Goal: Transaction & Acquisition: Purchase product/service

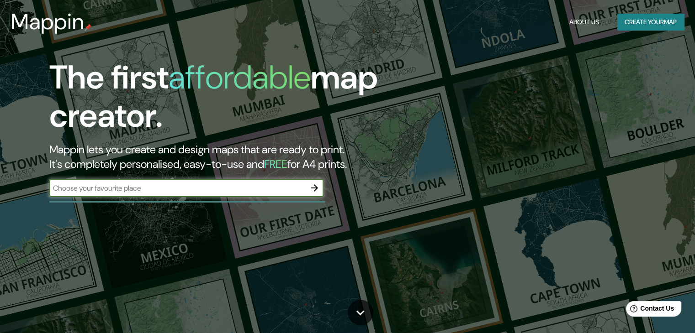
click at [167, 191] on input "text" at bounding box center [177, 188] width 256 height 11
type input "sa pereira, [GEOGRAPHIC_DATA], [GEOGRAPHIC_DATA]"
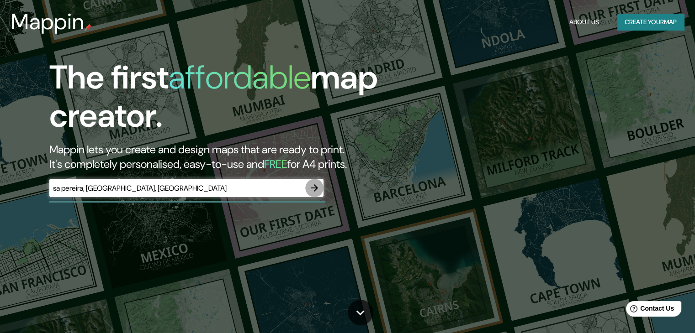
click at [315, 185] on icon "button" at bounding box center [314, 188] width 7 height 7
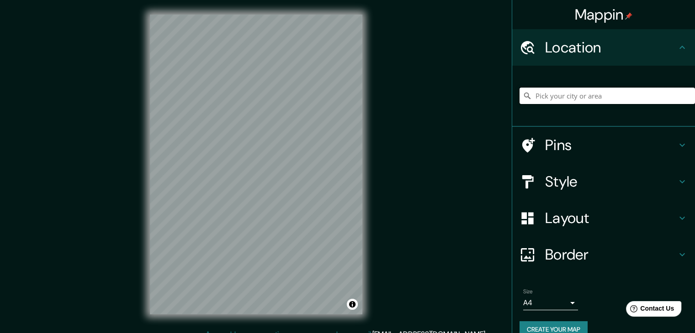
click at [570, 95] on input "Pick your city or area" at bounding box center [606, 96] width 175 height 16
click at [592, 91] on input "[PERSON_NAME], Díaz, [GEOGRAPHIC_DATA], S2222, [GEOGRAPHIC_DATA]" at bounding box center [606, 96] width 175 height 16
drag, startPoint x: 565, startPoint y: 94, endPoint x: 701, endPoint y: 98, distance: 136.6
click at [694, 98] on html "Mappin Location [GEOGRAPHIC_DATA], [GEOGRAPHIC_DATA], [GEOGRAPHIC_DATA], S2222,…" at bounding box center [347, 166] width 695 height 333
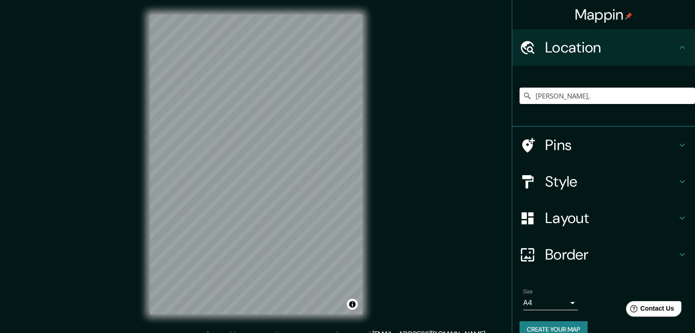
scroll to position [0, 0]
click at [587, 92] on input "Sa Pereyra, [GEOGRAPHIC_DATA], [GEOGRAPHIC_DATA]" at bounding box center [606, 96] width 175 height 16
click at [594, 96] on input "Sa Pereyra, [GEOGRAPHIC_DATA], [GEOGRAPHIC_DATA]" at bounding box center [606, 96] width 175 height 16
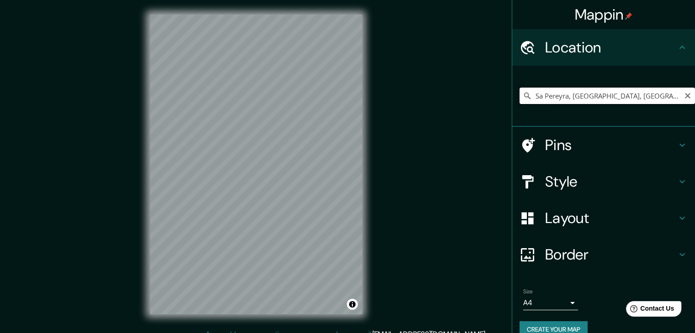
click at [561, 98] on input "Sa Pereyra, [GEOGRAPHIC_DATA], [GEOGRAPHIC_DATA]" at bounding box center [606, 96] width 175 height 16
click at [554, 145] on h4 "Pins" at bounding box center [611, 145] width 132 height 18
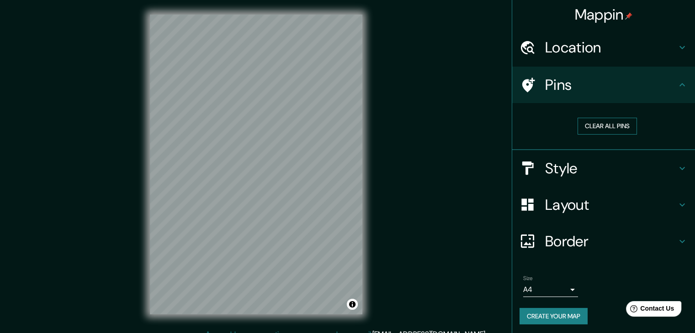
click at [592, 127] on button "Clear all pins" at bounding box center [606, 126] width 59 height 17
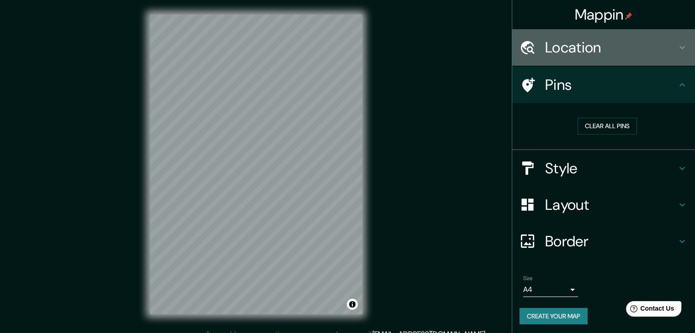
click at [576, 43] on h4 "Location" at bounding box center [611, 47] width 132 height 18
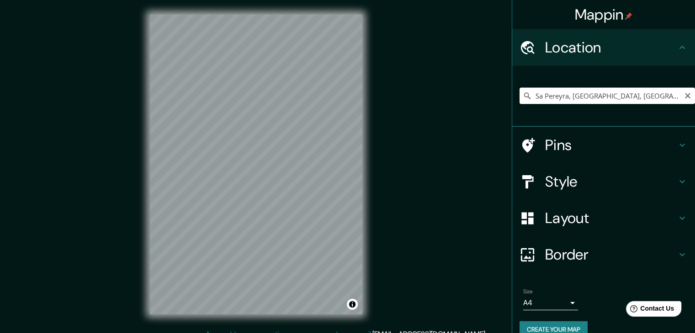
click at [564, 95] on input "Sa Pereyra, [GEOGRAPHIC_DATA], [GEOGRAPHIC_DATA]" at bounding box center [606, 96] width 175 height 16
click at [580, 93] on input "[GEOGRAPHIC_DATA], [GEOGRAPHIC_DATA], [GEOGRAPHIC_DATA]" at bounding box center [606, 96] width 175 height 16
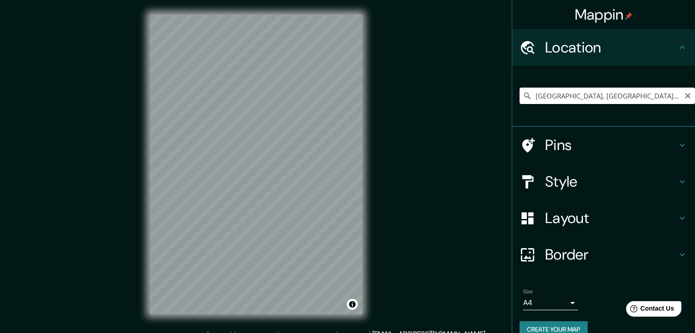
click at [580, 93] on input "[GEOGRAPHIC_DATA], [GEOGRAPHIC_DATA], [GEOGRAPHIC_DATA]" at bounding box center [606, 96] width 175 height 16
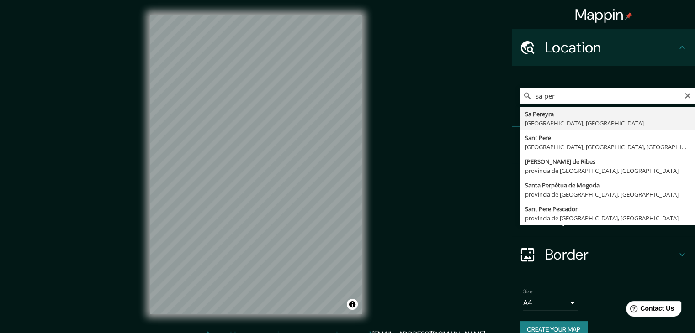
type input "Sa Pereyra, [GEOGRAPHIC_DATA], [GEOGRAPHIC_DATA]"
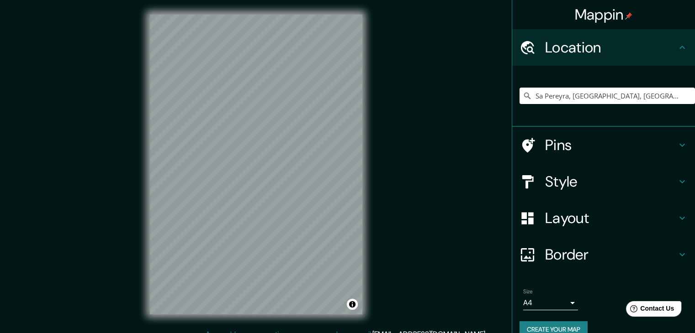
click at [377, 201] on div "Mappin Location [GEOGRAPHIC_DATA], [GEOGRAPHIC_DATA], [GEOGRAPHIC_DATA] Pins St…" at bounding box center [347, 172] width 695 height 344
click at [403, 185] on div "Mappin Location [GEOGRAPHIC_DATA], [GEOGRAPHIC_DATA], [GEOGRAPHIC_DATA] Pins St…" at bounding box center [347, 172] width 695 height 344
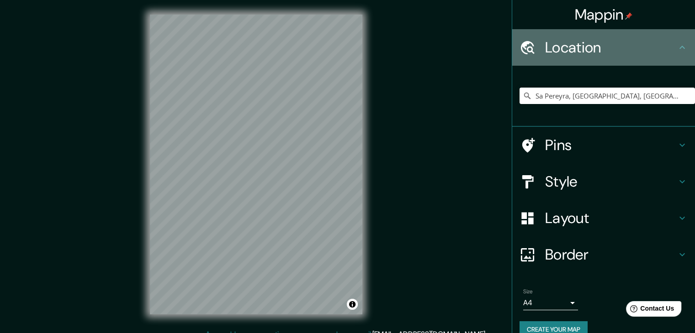
click at [581, 44] on h4 "Location" at bounding box center [611, 47] width 132 height 18
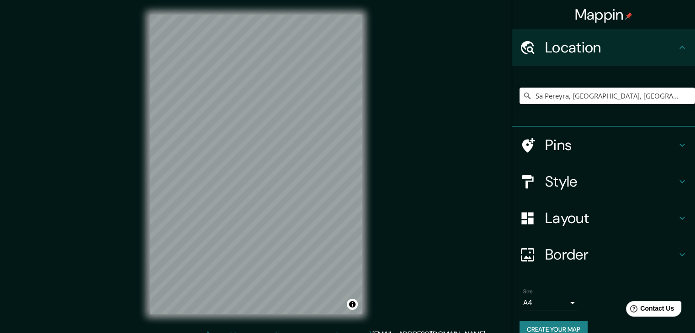
click at [580, 178] on h4 "Style" at bounding box center [611, 182] width 132 height 18
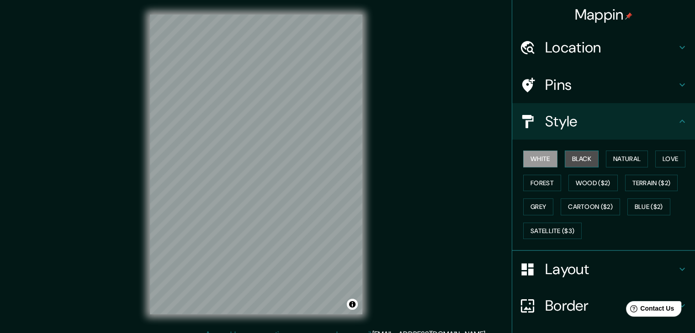
click at [577, 157] on button "Black" at bounding box center [582, 159] width 34 height 17
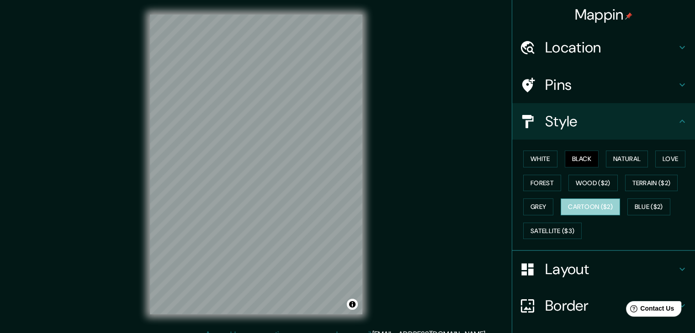
click at [589, 209] on button "Cartoon ($2)" at bounding box center [589, 207] width 59 height 17
click at [534, 204] on button "Grey" at bounding box center [538, 207] width 30 height 17
click at [590, 157] on button "Black" at bounding box center [582, 159] width 34 height 17
click at [545, 179] on button "Forest" at bounding box center [542, 183] width 38 height 17
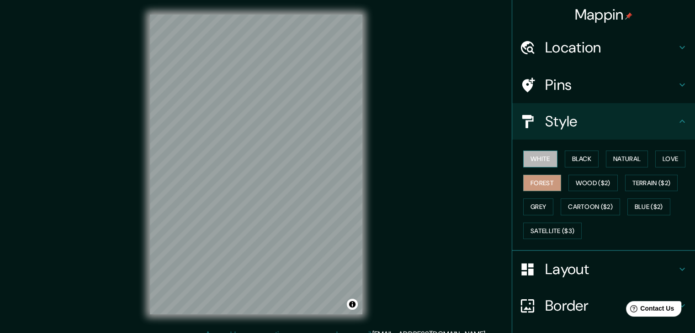
click at [542, 155] on button "White" at bounding box center [540, 159] width 34 height 17
click at [571, 156] on button "Black" at bounding box center [582, 159] width 34 height 17
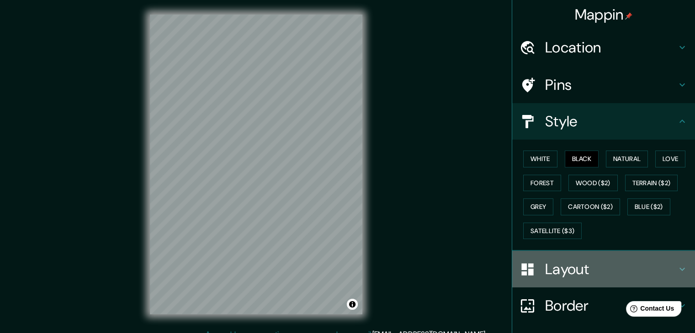
click at [560, 267] on h4 "Layout" at bounding box center [611, 269] width 132 height 18
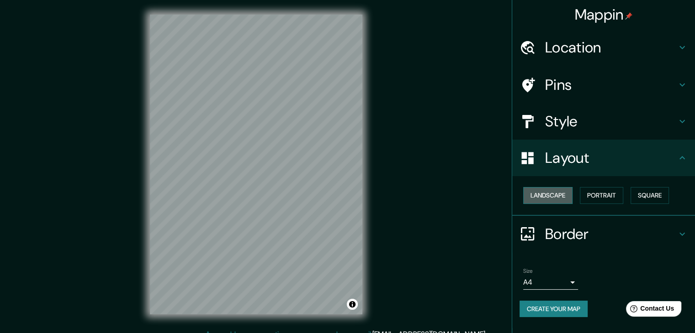
click at [555, 194] on button "Landscape" at bounding box center [547, 195] width 49 height 17
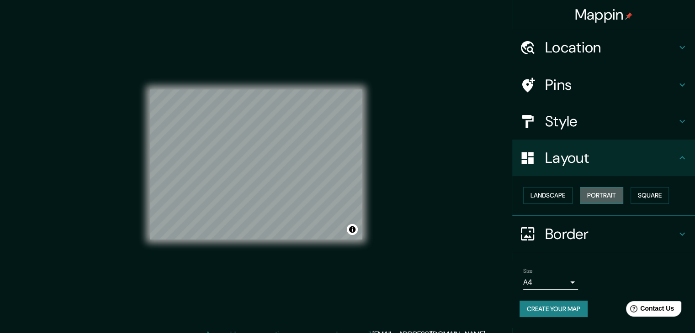
click at [584, 192] on button "Portrait" at bounding box center [601, 195] width 43 height 17
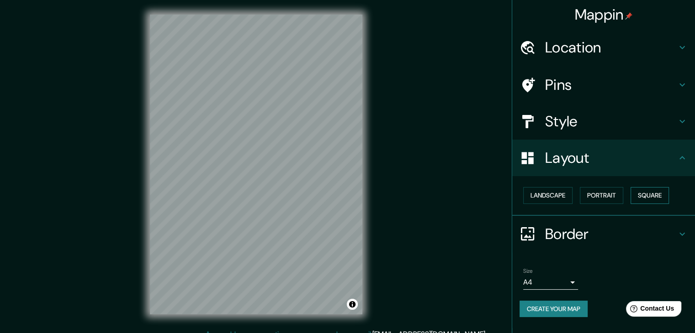
click at [654, 196] on button "Square" at bounding box center [649, 195] width 38 height 17
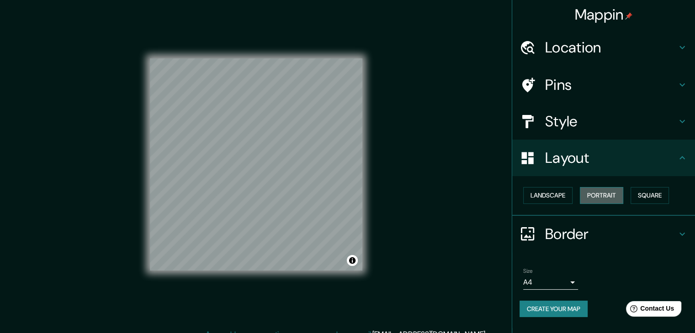
click at [603, 192] on button "Portrait" at bounding box center [601, 195] width 43 height 17
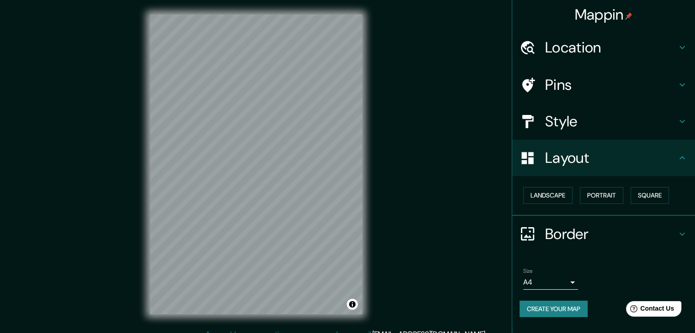
click at [561, 232] on h4 "Border" at bounding box center [611, 234] width 132 height 18
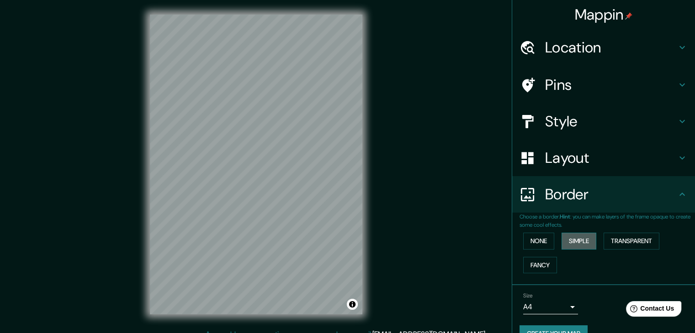
click at [576, 244] on button "Simple" at bounding box center [578, 241] width 35 height 17
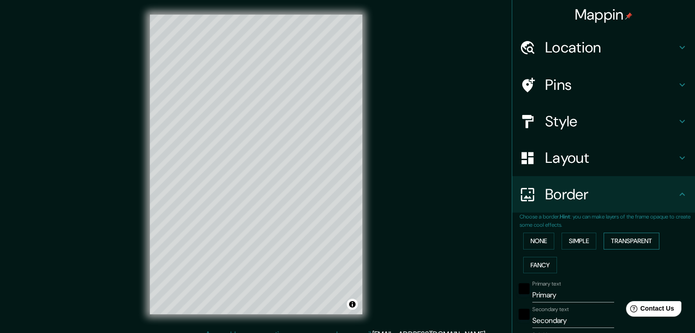
click at [625, 238] on button "Transparent" at bounding box center [631, 241] width 56 height 17
click at [541, 267] on button "Fancy" at bounding box center [540, 265] width 34 height 17
